Goal: Navigation & Orientation: Find specific page/section

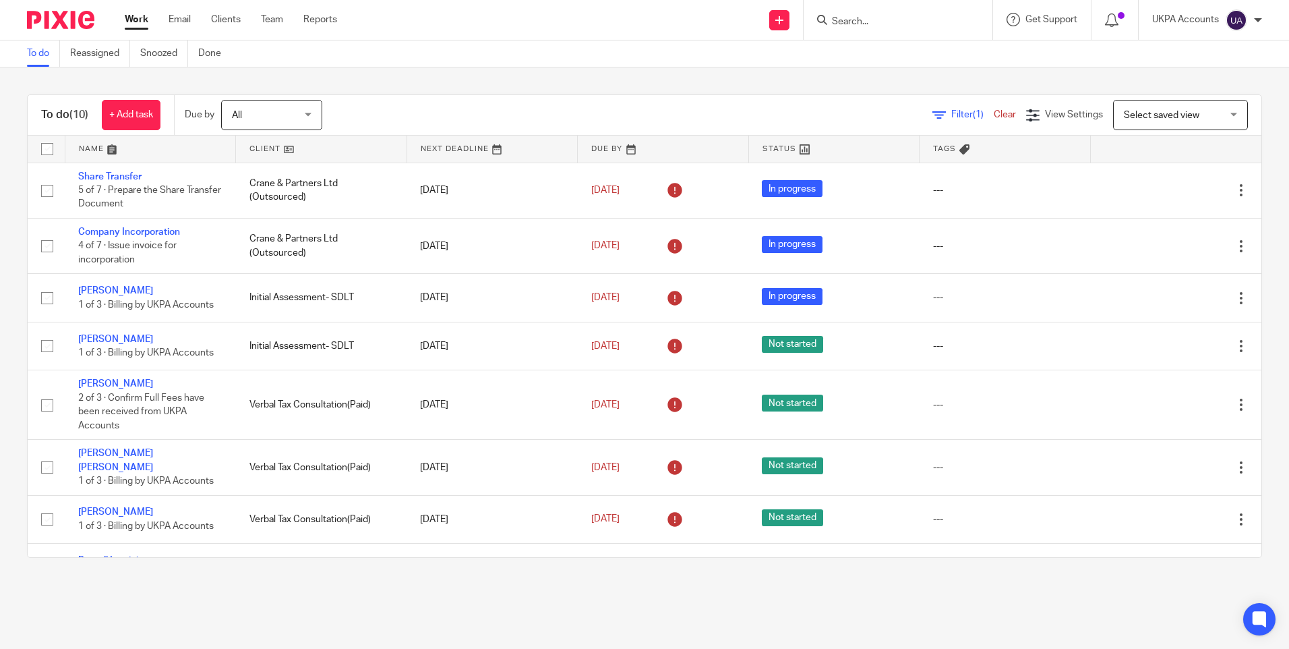
click at [40, 57] on link "To do" at bounding box center [43, 53] width 33 height 26
click at [40, 52] on link "To do" at bounding box center [43, 53] width 33 height 26
click at [46, 52] on link "To do" at bounding box center [43, 53] width 33 height 26
